Goal: Information Seeking & Learning: Find specific fact

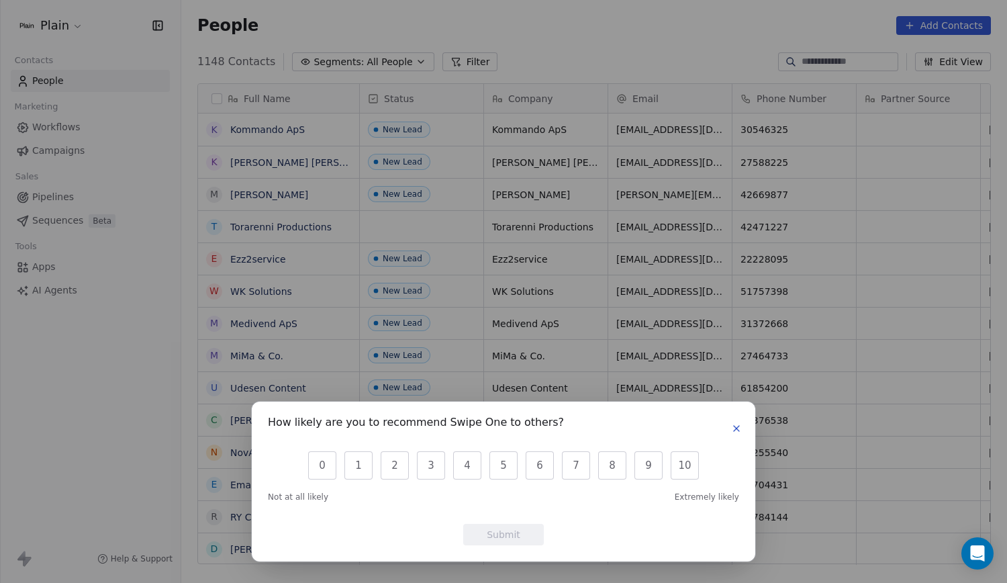
scroll to position [502, 815]
click at [736, 429] on icon "button" at bounding box center [736, 427] width 5 height 5
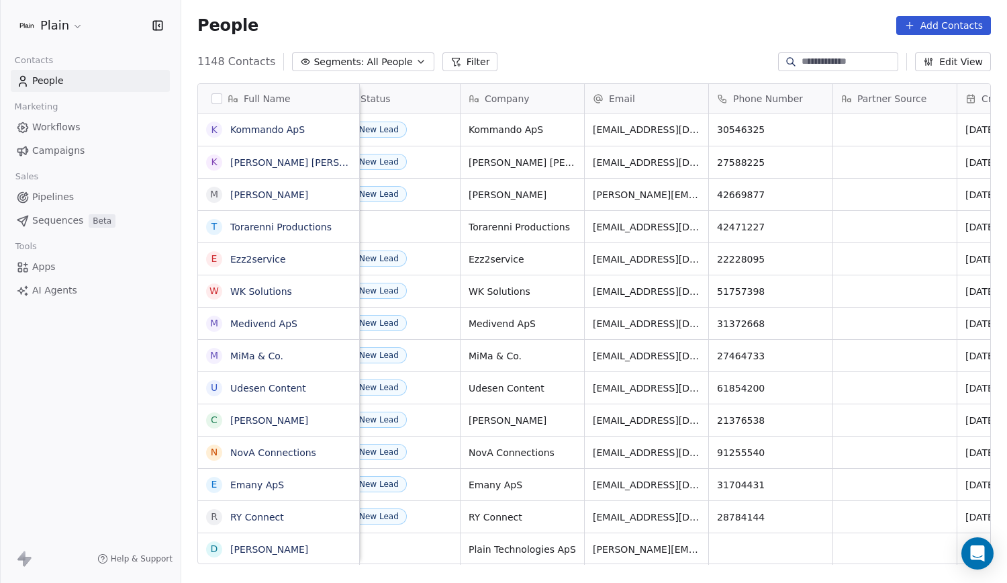
scroll to position [0, 0]
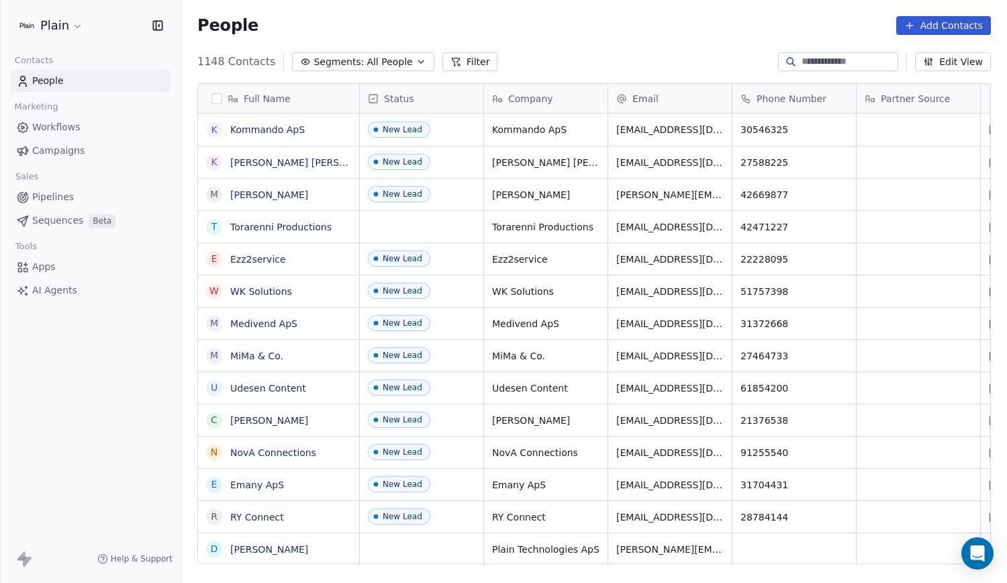
click at [464, 58] on button "Filter" at bounding box center [470, 61] width 56 height 19
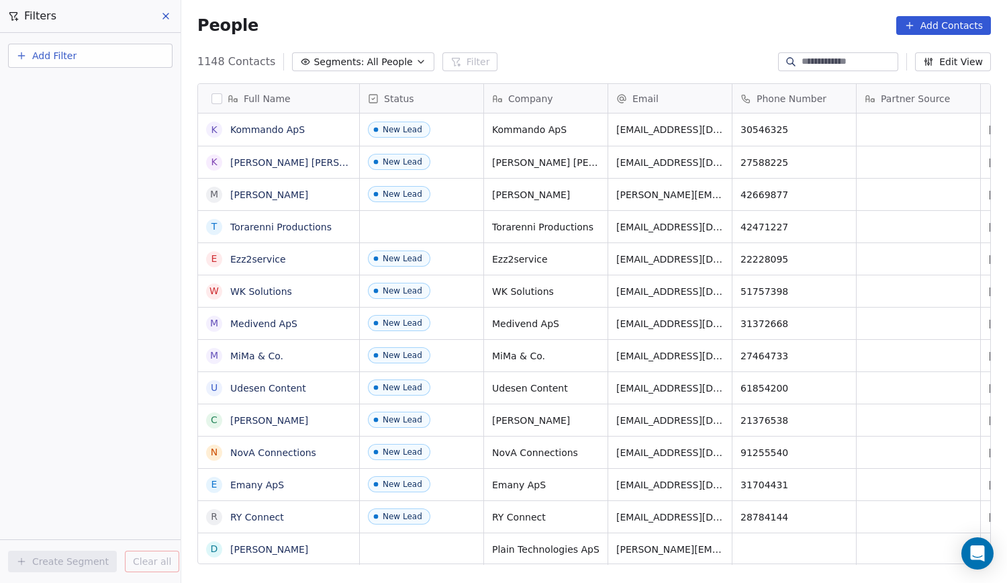
click at [136, 54] on button "Add Filter" at bounding box center [90, 56] width 164 height 24
click at [106, 90] on div "Contact properties" at bounding box center [90, 88] width 136 height 14
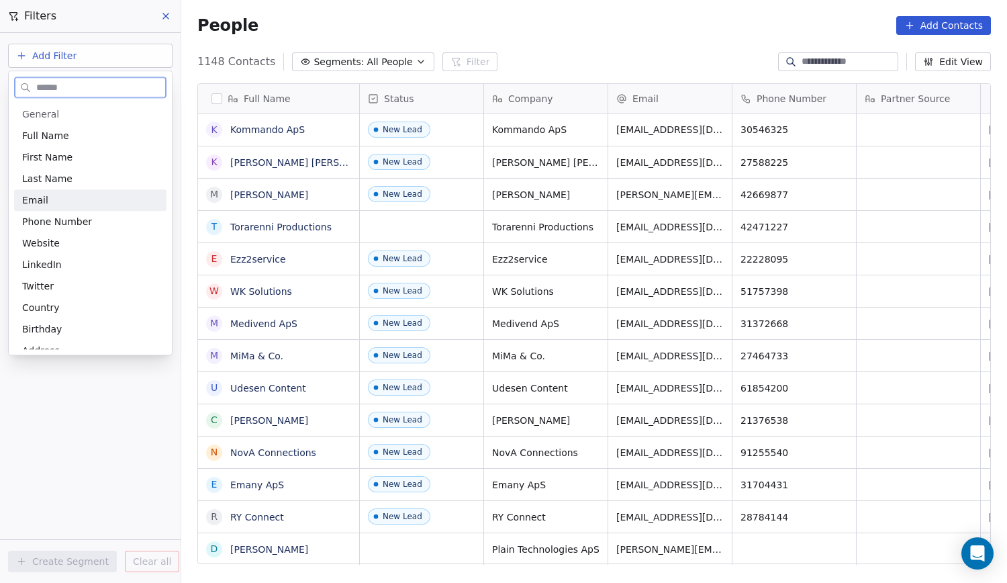
click at [70, 204] on div "Email" at bounding box center [90, 199] width 136 height 13
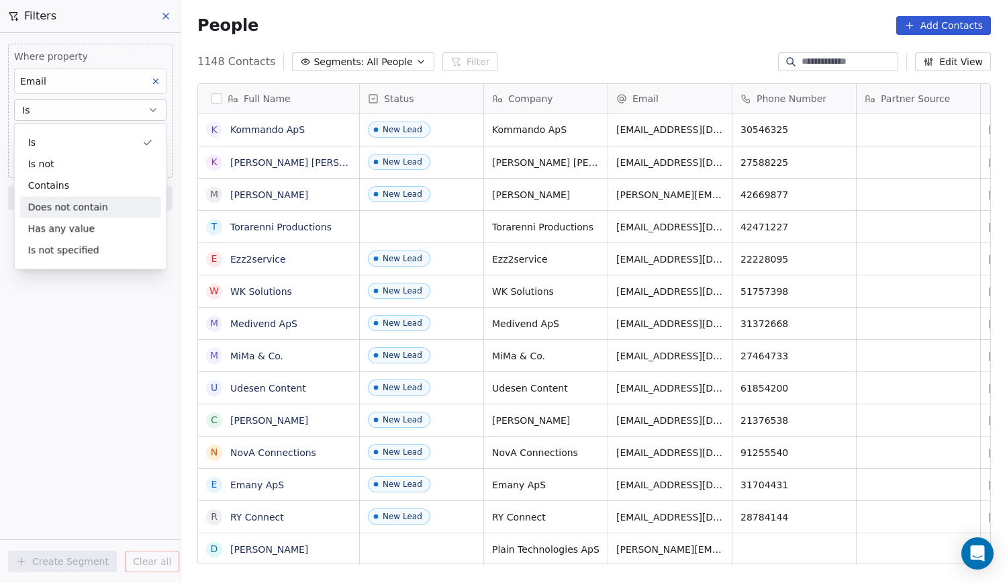
click at [77, 203] on div "Does not contain" at bounding box center [90, 206] width 141 height 21
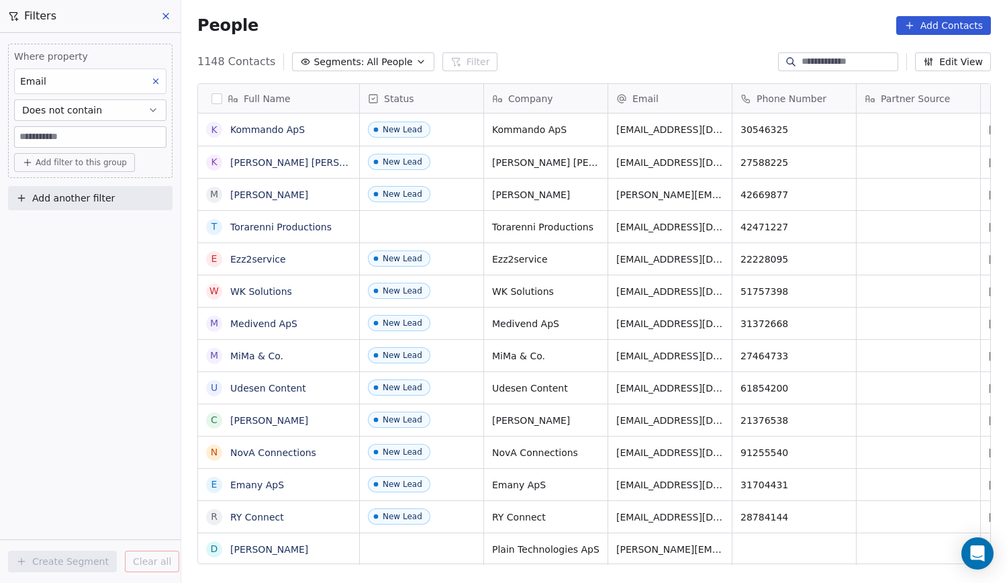
click at [90, 137] on input at bounding box center [90, 137] width 151 height 20
type input "**********"
click at [154, 81] on icon at bounding box center [155, 81] width 9 height 9
click at [158, 16] on button at bounding box center [166, 16] width 20 height 19
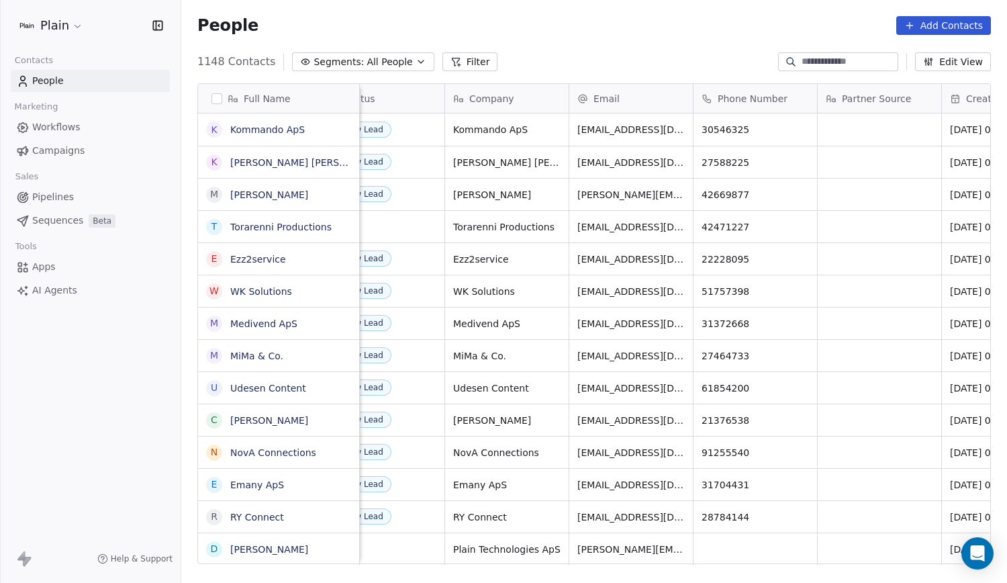
scroll to position [0, 0]
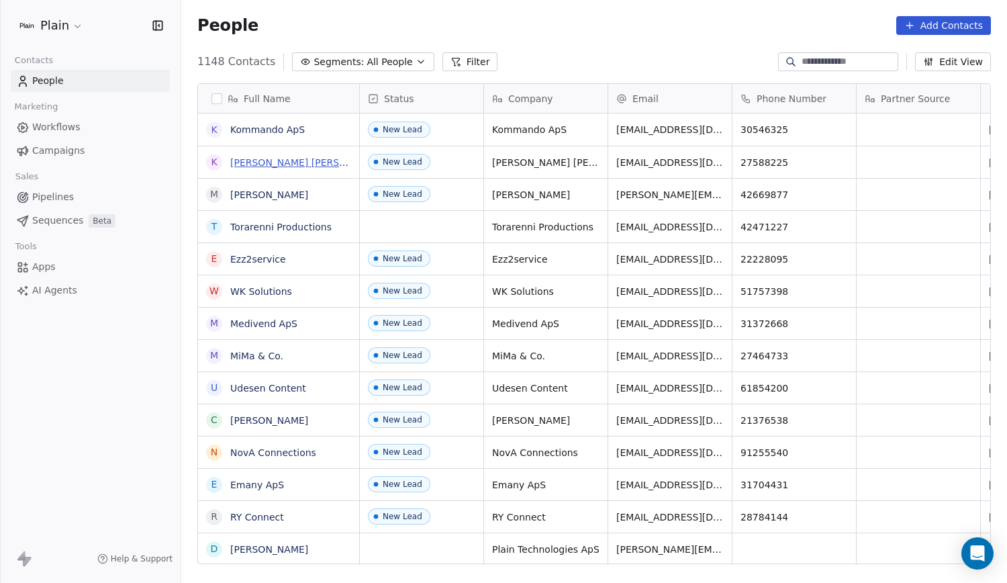
click at [319, 157] on link "[PERSON_NAME] [PERSON_NAME] Consult" at bounding box center [328, 162] width 197 height 11
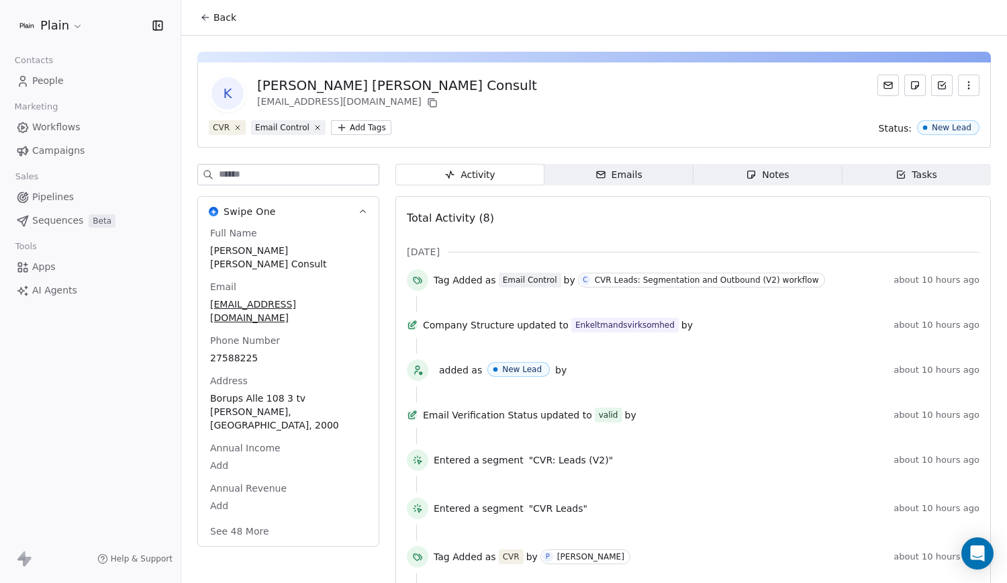
click at [219, 17] on span "Back" at bounding box center [224, 17] width 23 height 13
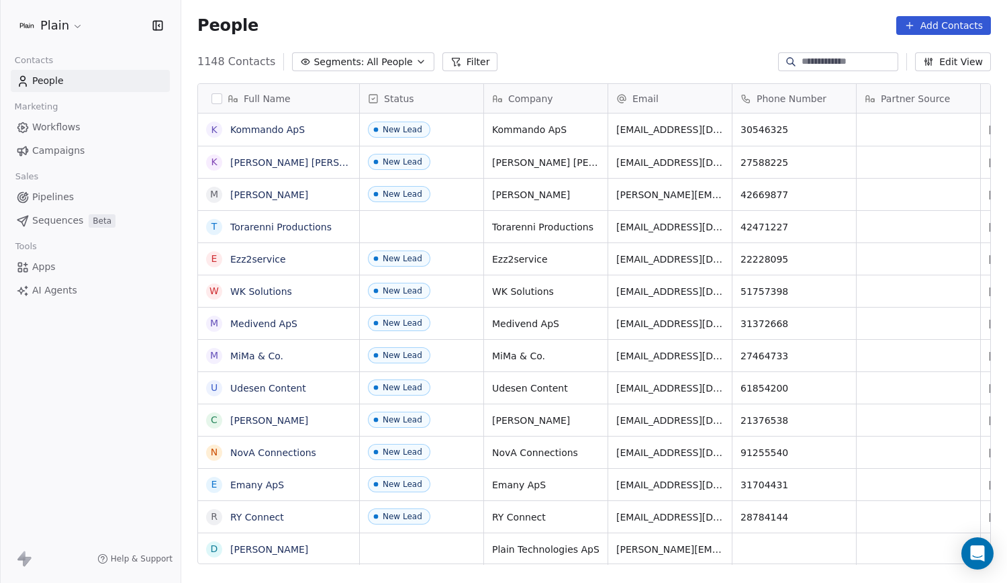
scroll to position [502, 815]
click at [629, 163] on span "[EMAIL_ADDRESS][DOMAIN_NAME]" at bounding box center [697, 165] width 160 height 27
click at [717, 162] on input "**********" at bounding box center [677, 162] width 133 height 27
click at [835, 158] on html "Plain Contacts People Marketing Workflows Campaigns Sales Pipelines Sequences B…" at bounding box center [503, 291] width 1007 height 583
click at [787, 158] on icon "grid" at bounding box center [792, 160] width 11 height 11
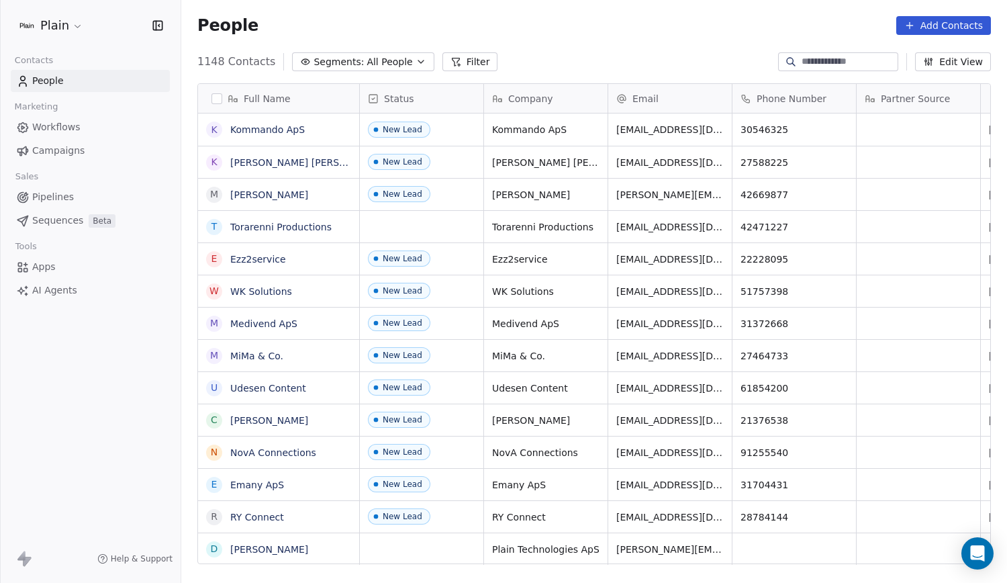
click at [693, 54] on div "1148 Contacts Segments: All People Filter Edit View" at bounding box center [593, 61] width 825 height 21
click at [274, 164] on link "[PERSON_NAME] [PERSON_NAME] Consult" at bounding box center [328, 162] width 197 height 11
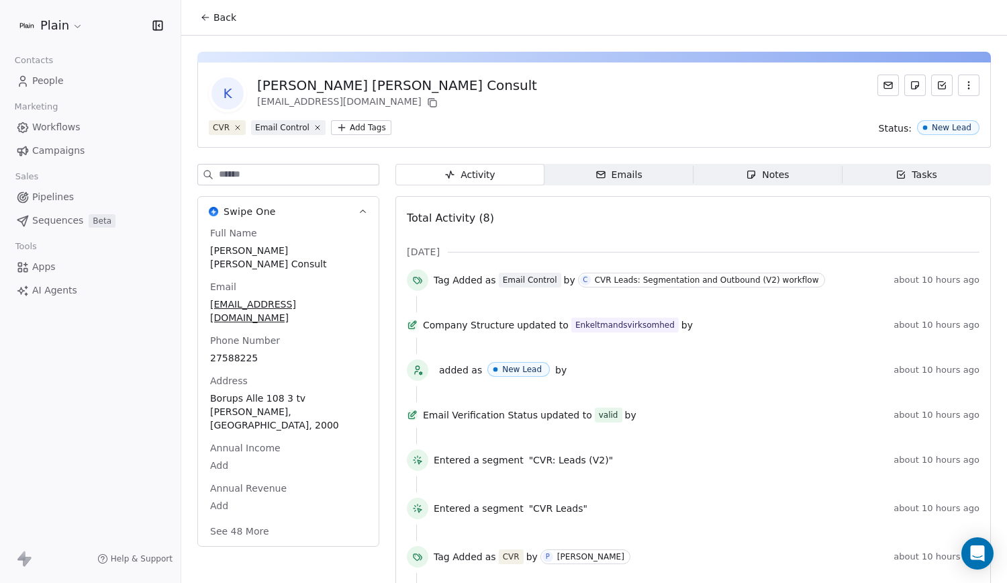
scroll to position [68, 0]
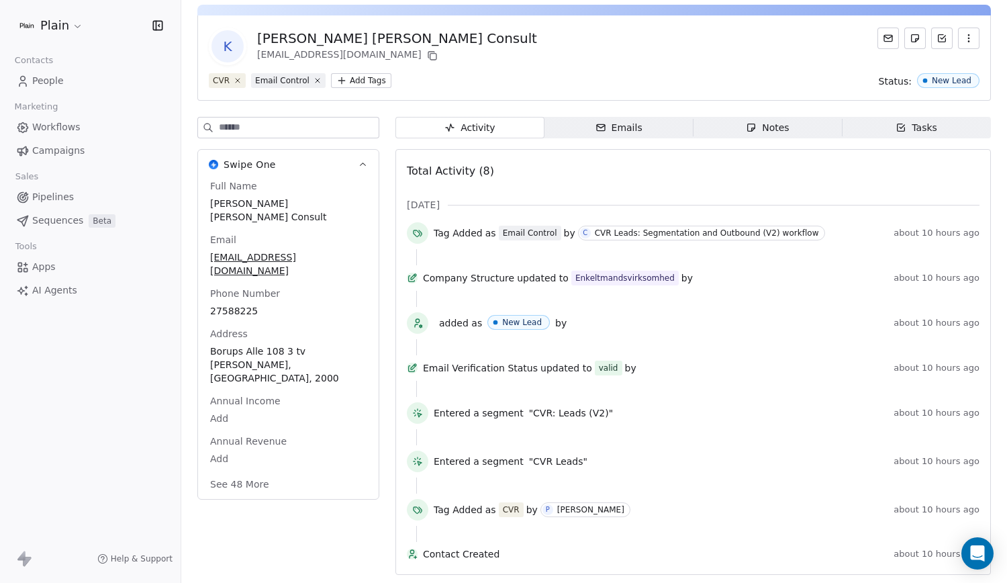
click at [782, 117] on span "Notes Notes" at bounding box center [767, 127] width 149 height 21
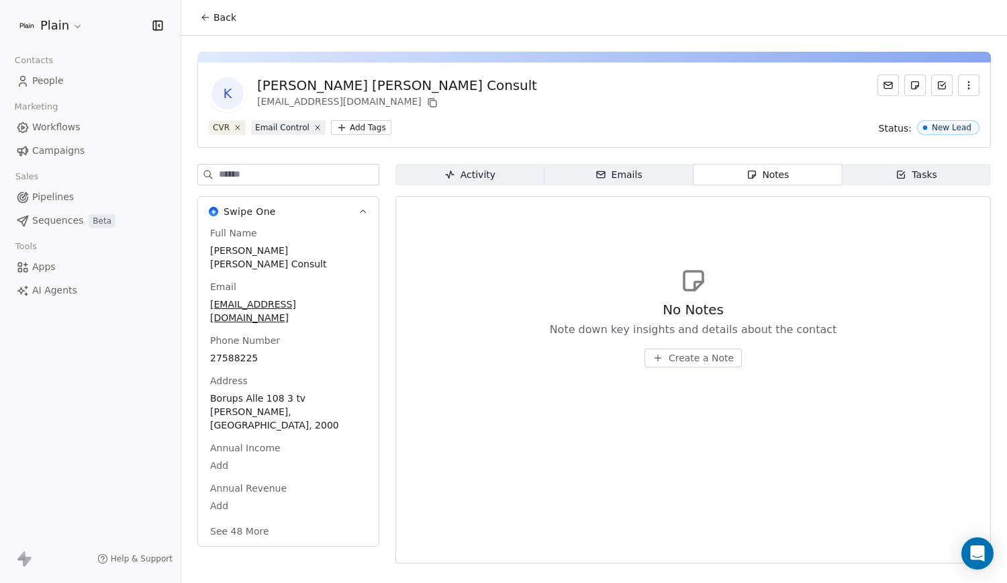
click at [942, 176] on span "Tasks Tasks" at bounding box center [916, 174] width 149 height 21
click at [801, 170] on span "Notes Notes" at bounding box center [767, 174] width 149 height 21
click at [240, 519] on button "See 48 More" at bounding box center [239, 531] width 75 height 24
click at [204, 13] on icon at bounding box center [205, 17] width 11 height 11
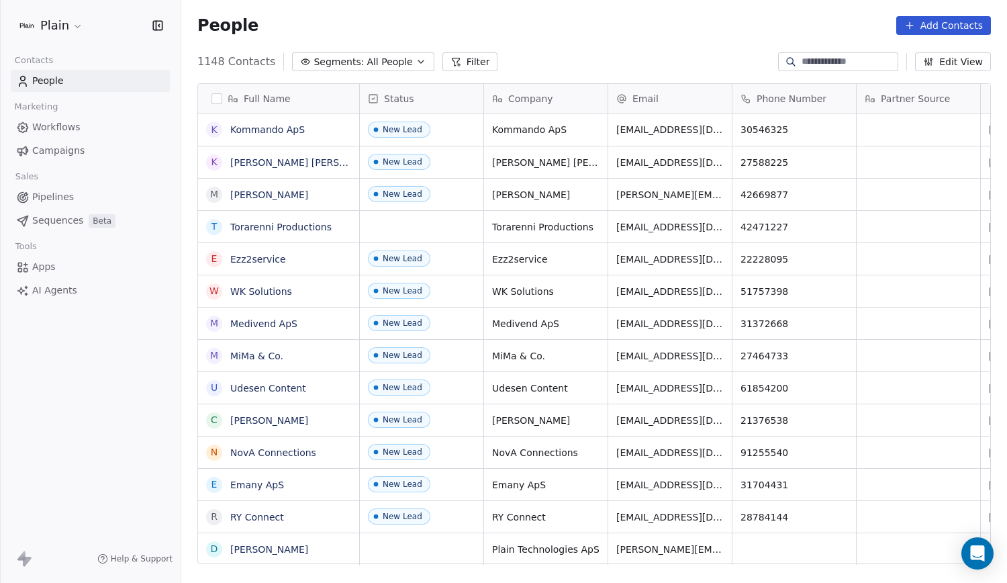
scroll to position [502, 815]
click at [279, 195] on link "[PERSON_NAME]" at bounding box center [269, 194] width 78 height 11
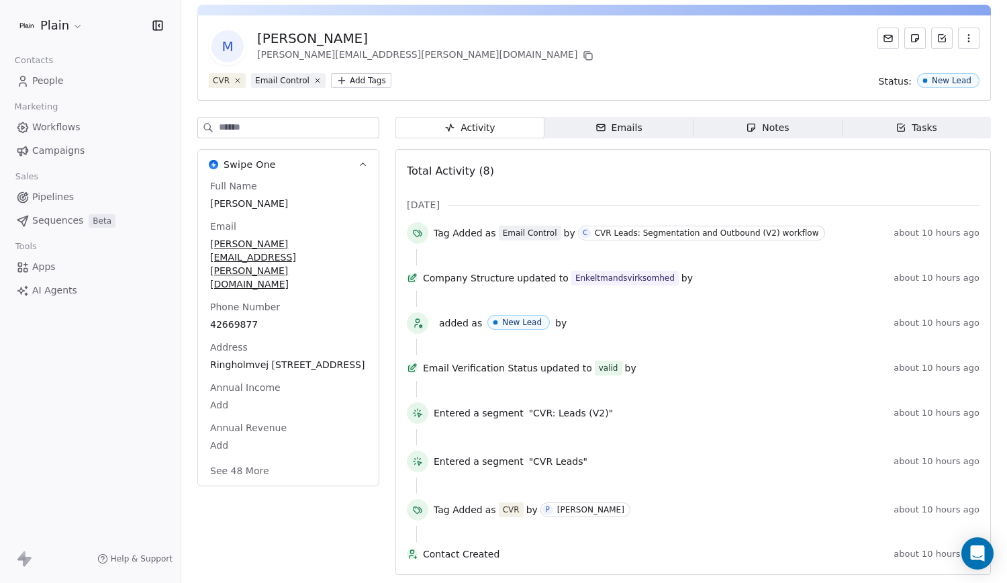
scroll to position [51, 0]
click at [246, 458] on button "See 48 More" at bounding box center [239, 470] width 75 height 24
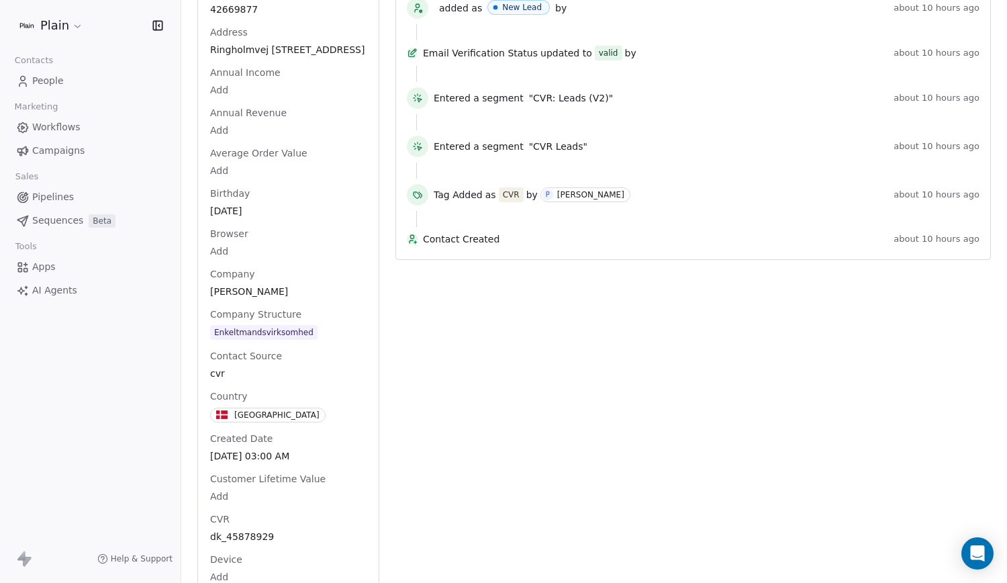
scroll to position [0, 0]
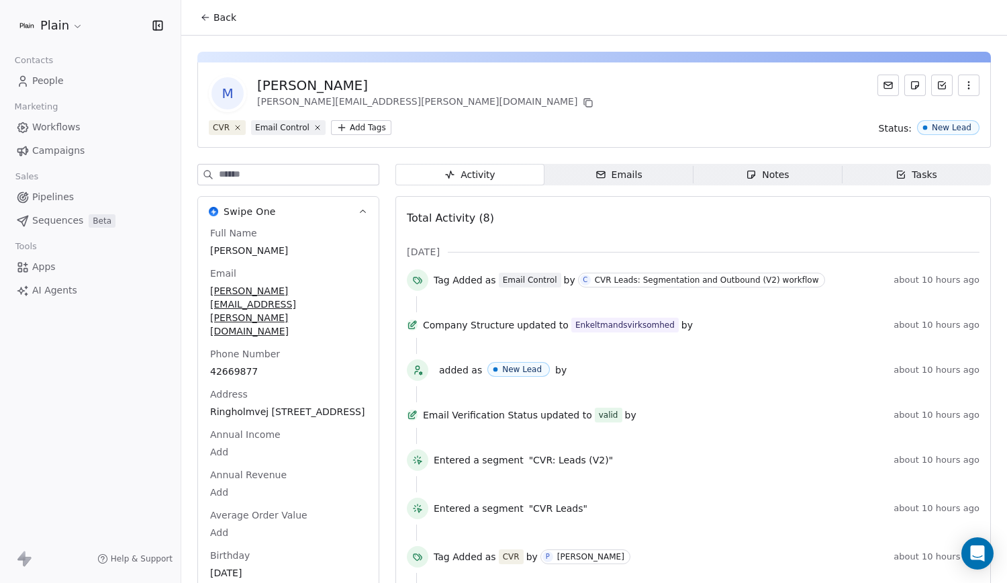
click at [227, 24] on button "Back" at bounding box center [218, 17] width 52 height 24
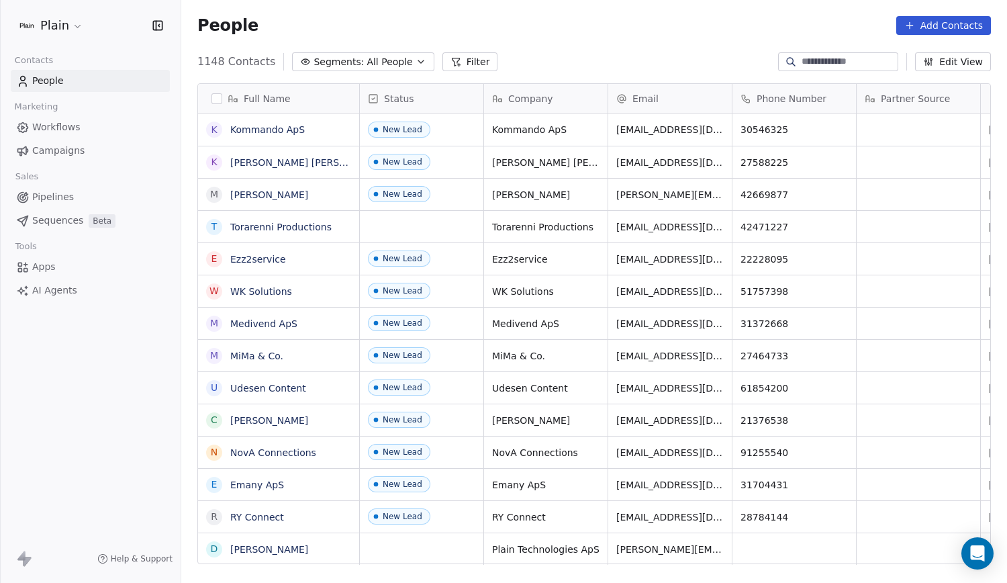
scroll to position [502, 815]
click at [291, 132] on link "Kommando ApS" at bounding box center [267, 129] width 74 height 11
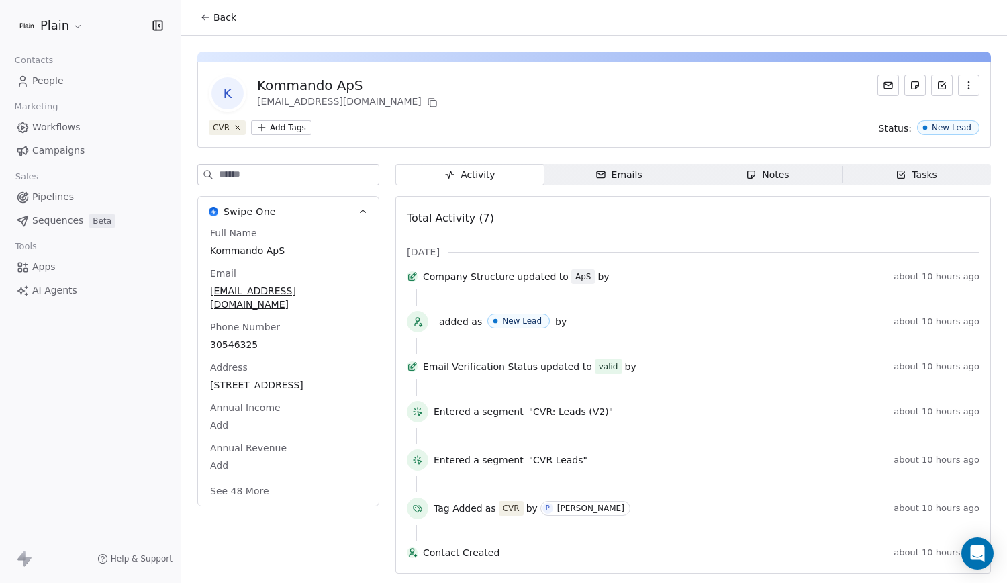
click at [209, 16] on icon at bounding box center [205, 17] width 11 height 11
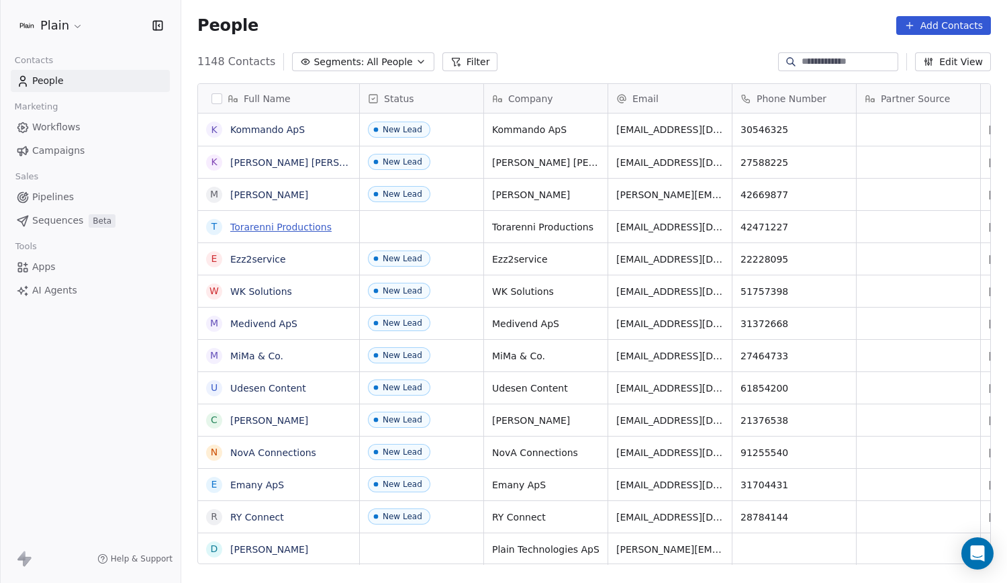
click at [283, 226] on link "Torarenni Productions" at bounding box center [280, 226] width 101 height 11
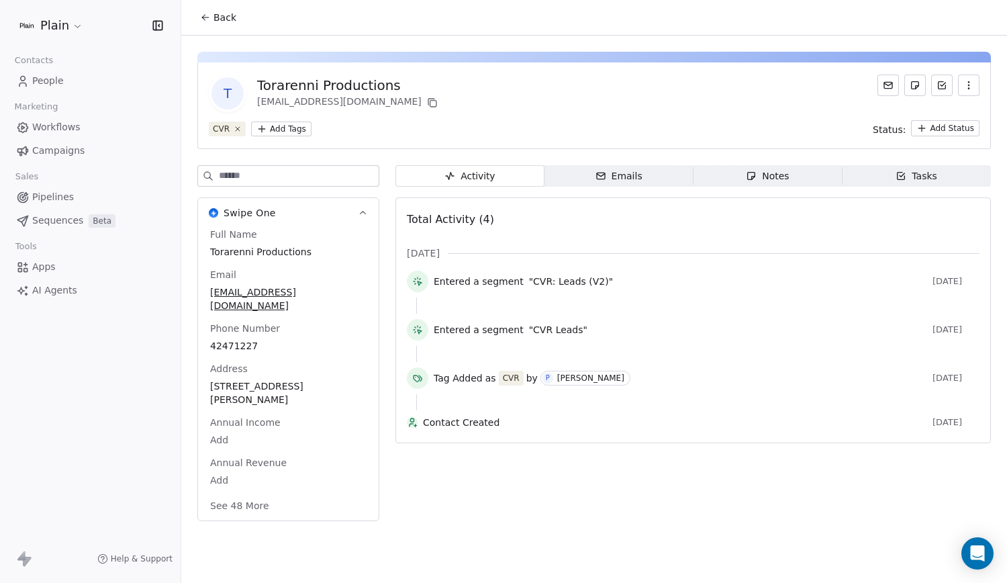
click at [239, 493] on button "See 48 More" at bounding box center [239, 505] width 75 height 24
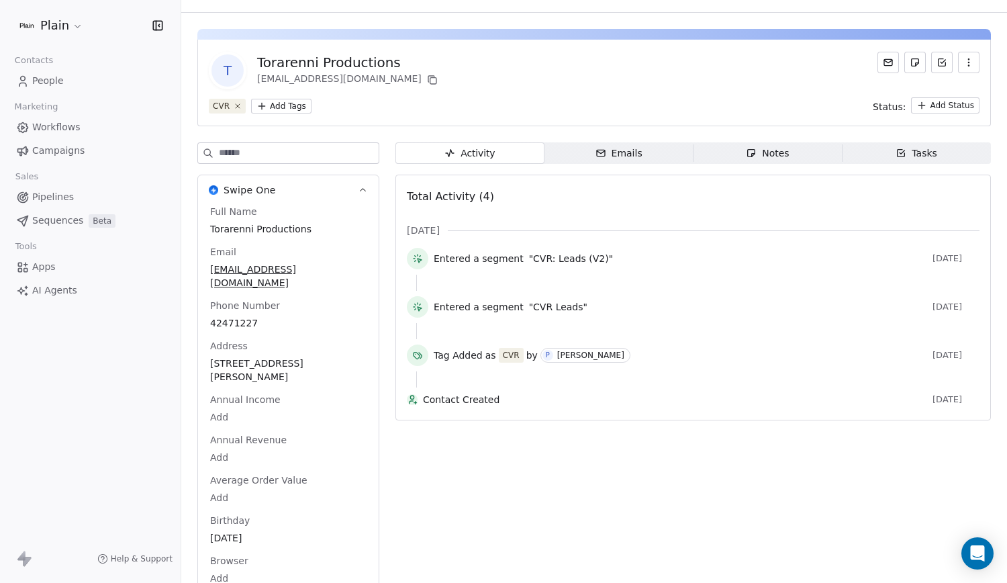
scroll to position [24, 0]
click at [628, 155] on div "Emails" at bounding box center [618, 152] width 47 height 14
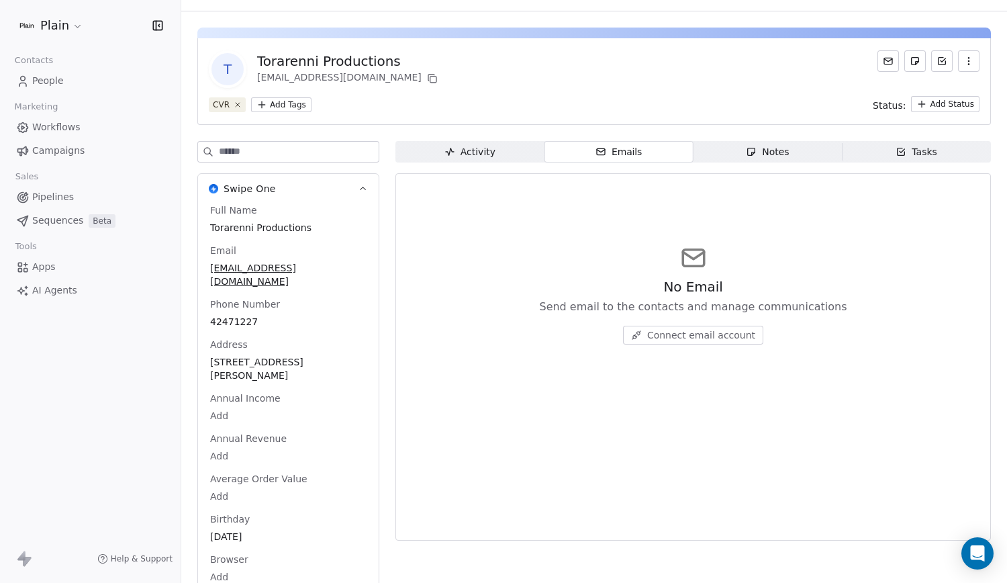
click at [525, 151] on span "Activity Activity" at bounding box center [469, 151] width 149 height 21
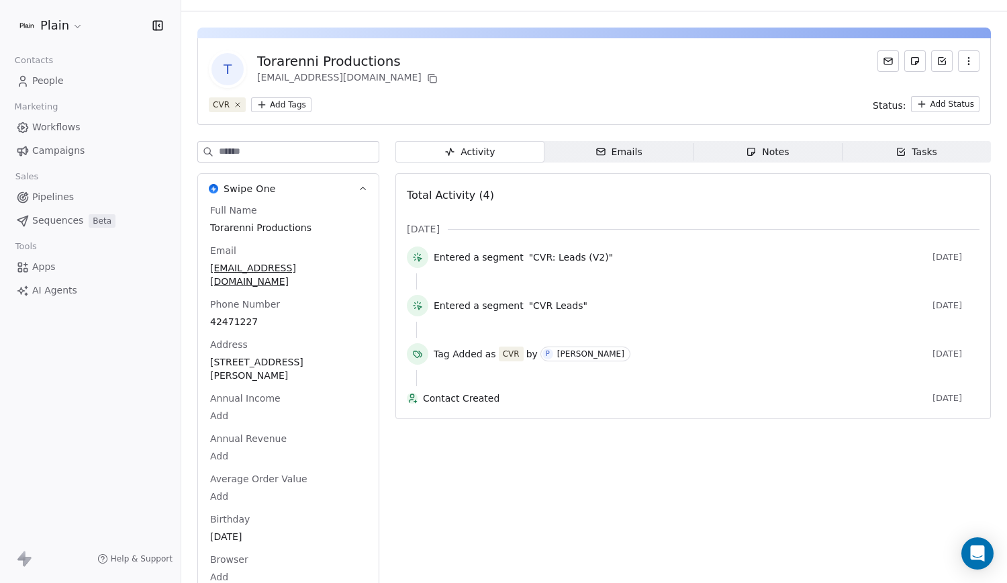
click at [385, 77] on div "[EMAIL_ADDRESS][DOMAIN_NAME]" at bounding box center [348, 78] width 183 height 16
click at [430, 79] on icon at bounding box center [433, 80] width 6 height 6
